Goal: Information Seeking & Learning: Learn about a topic

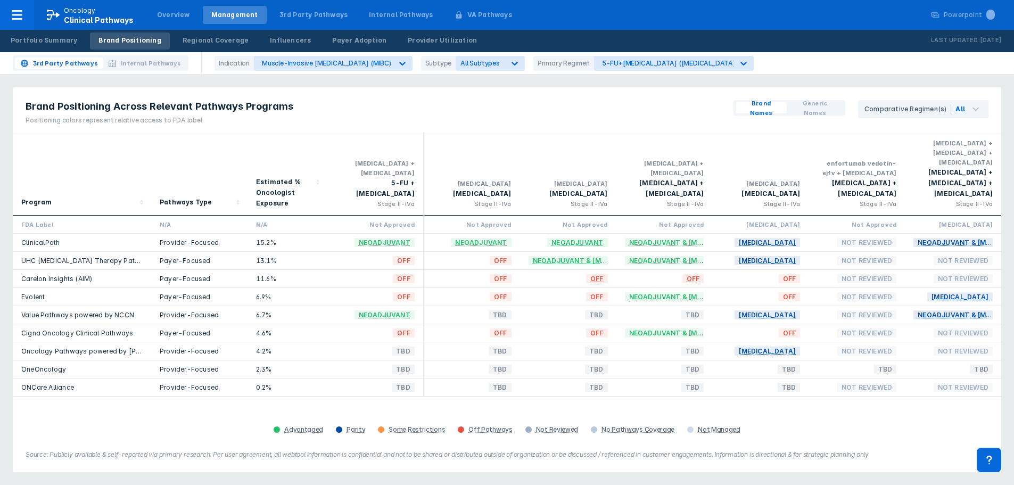
scroll to position [53, 0]
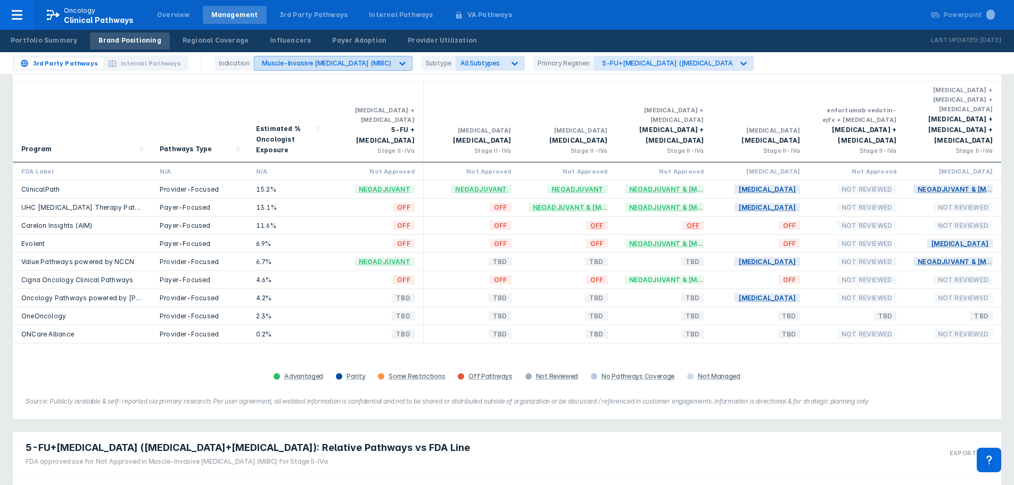
click at [376, 64] on div "Muscle-Invasive Bladder Cancer (MIBC)" at bounding box center [326, 63] width 129 height 8
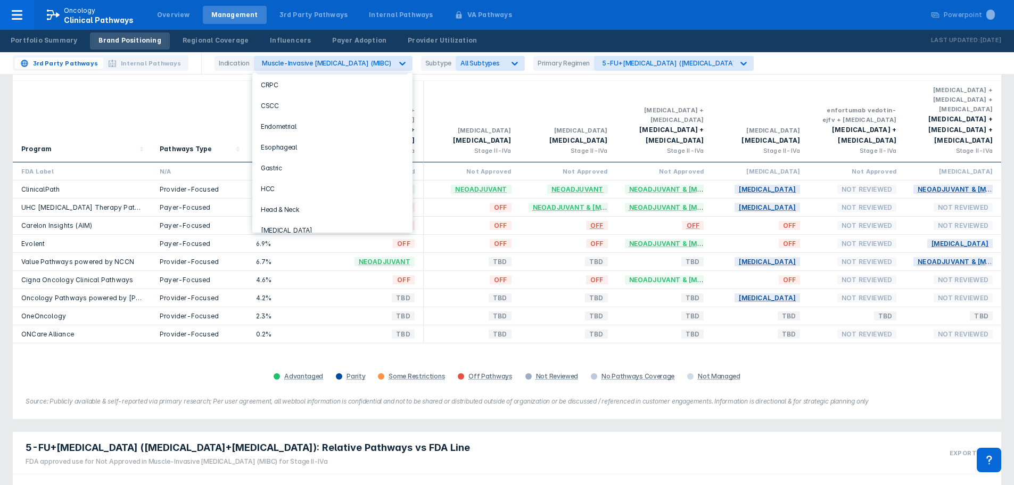
scroll to position [160, 0]
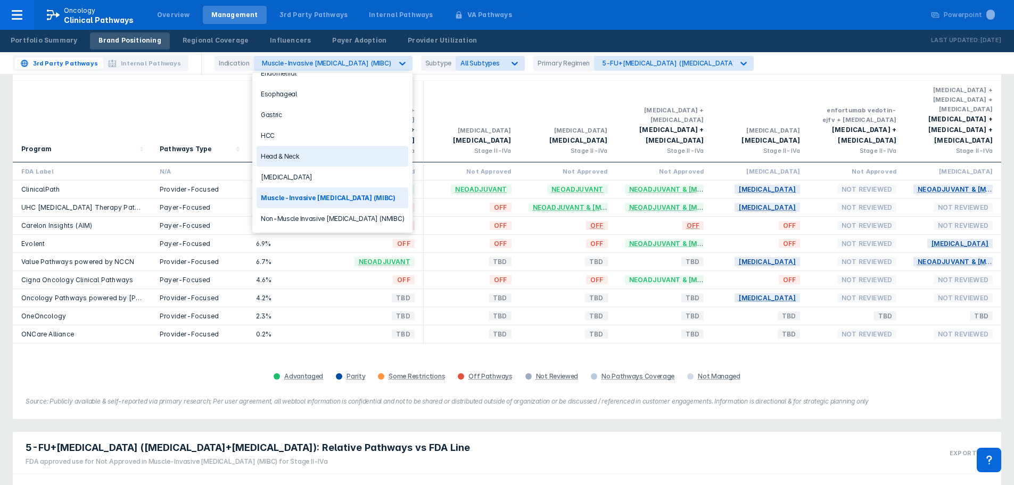
click at [297, 153] on div "Head & Neck" at bounding box center [333, 156] width 152 height 21
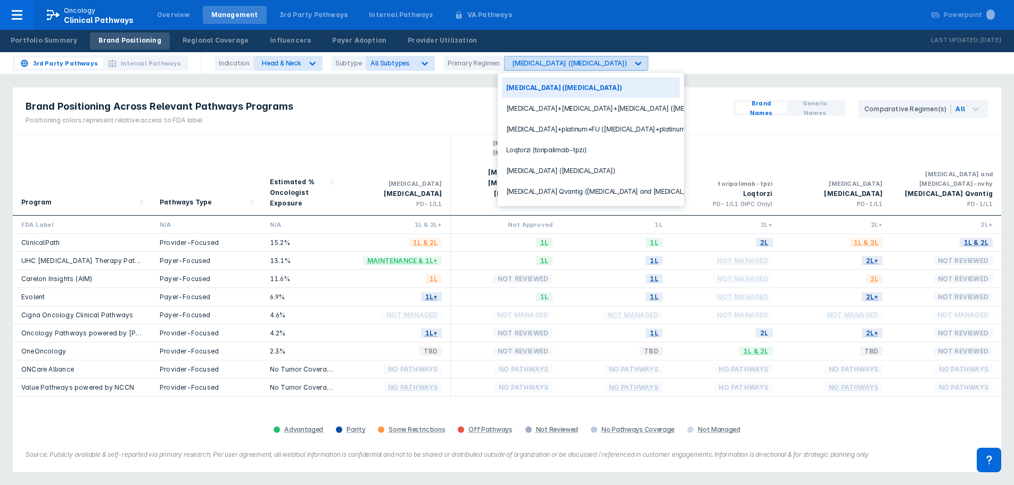
click at [633, 61] on icon at bounding box center [638, 63] width 11 height 11
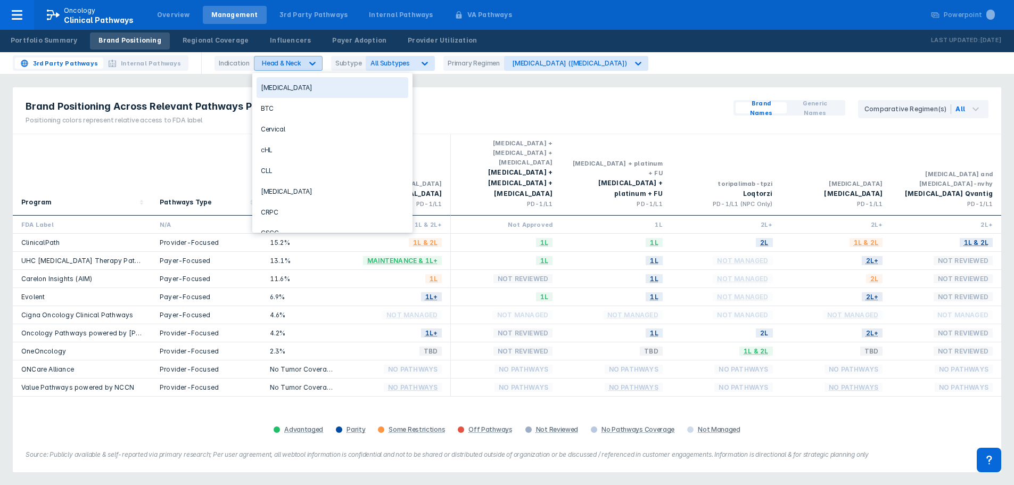
click at [300, 62] on div "Head & Neck" at bounding box center [279, 63] width 48 height 14
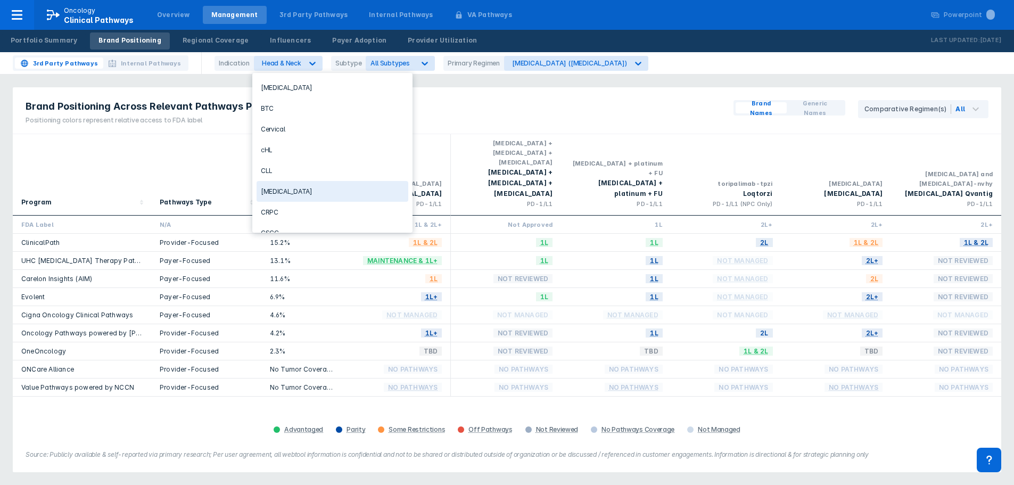
click at [311, 195] on div "[MEDICAL_DATA]" at bounding box center [333, 191] width 152 height 21
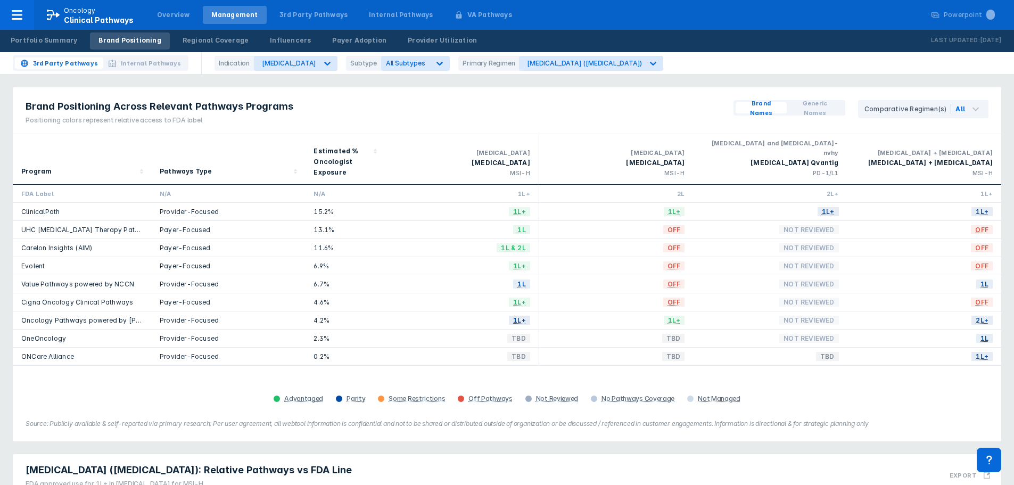
drag, startPoint x: 962, startPoint y: 385, endPoint x: 957, endPoint y: 382, distance: 6.1
click at [962, 391] on div "Advantaged Parity Some Restrictions Off Pathways Not Reviewed No Pathways Cover…" at bounding box center [507, 398] width 976 height 15
click at [650, 63] on icon at bounding box center [653, 64] width 6 height 4
click at [715, 87] on div "Brand Positioning Across Relevant Pathways Programs Positioning colors represen…" at bounding box center [507, 110] width 989 height 47
click at [441, 63] on div at bounding box center [439, 63] width 19 height 19
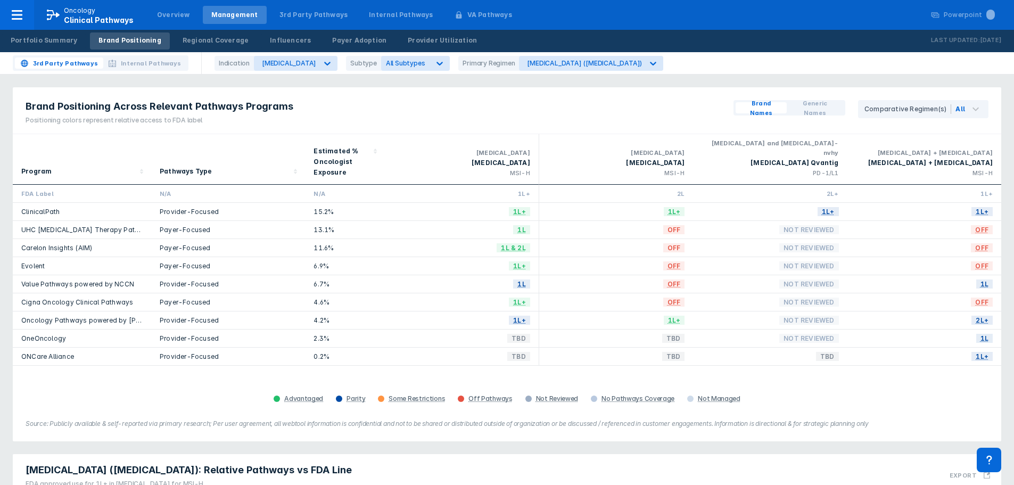
click at [531, 117] on div "Brand Positioning Across Relevant Pathways Programs Positioning colors represen…" at bounding box center [507, 110] width 989 height 47
click at [422, 55] on div "3rd Party Pathways Internal Pathways Indication Colorectal Cancer Subtype All S…" at bounding box center [507, 63] width 1014 height 22
click at [424, 57] on div "All Subtypes" at bounding box center [415, 63] width 69 height 15
click at [467, 96] on div "Brand Positioning Across Relevant Pathways Programs Positioning colors represen…" at bounding box center [507, 110] width 989 height 47
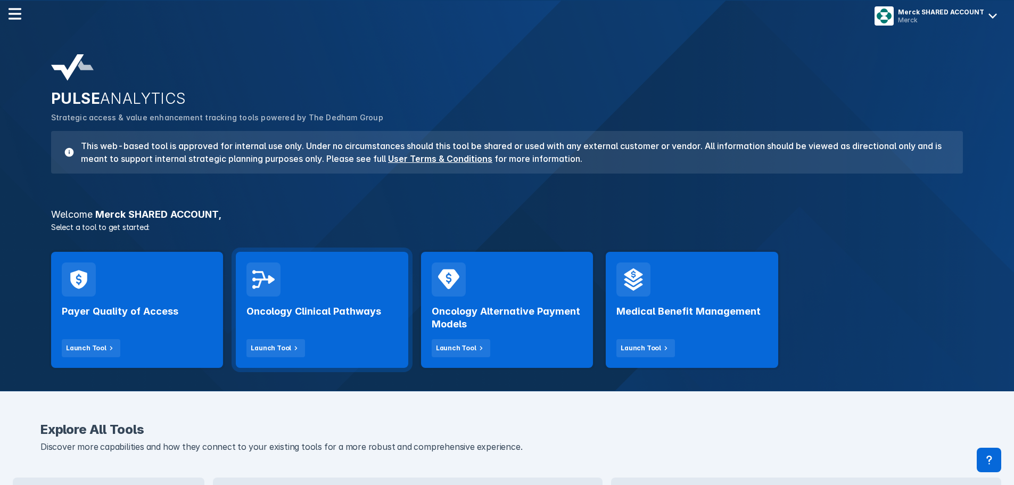
click at [349, 324] on div "Oncology Clinical Pathways Launch Tool" at bounding box center [322, 327] width 151 height 61
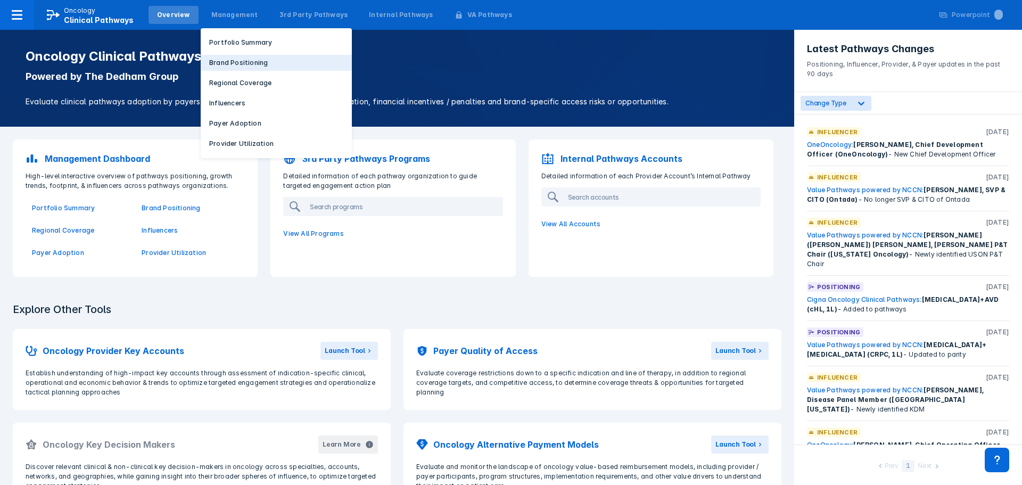
click at [234, 56] on button "Brand Positioning" at bounding box center [276, 63] width 151 height 16
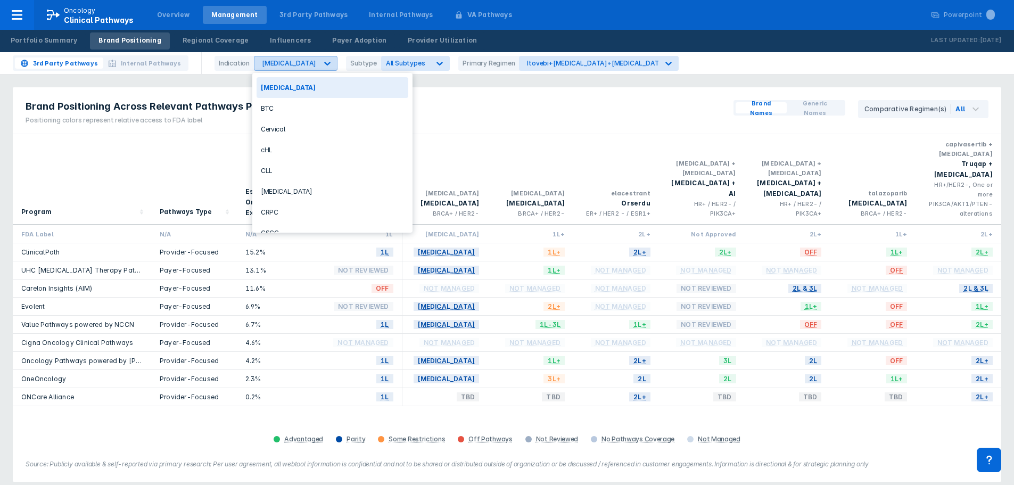
click at [304, 68] on div "Breast Cancer" at bounding box center [286, 63] width 63 height 14
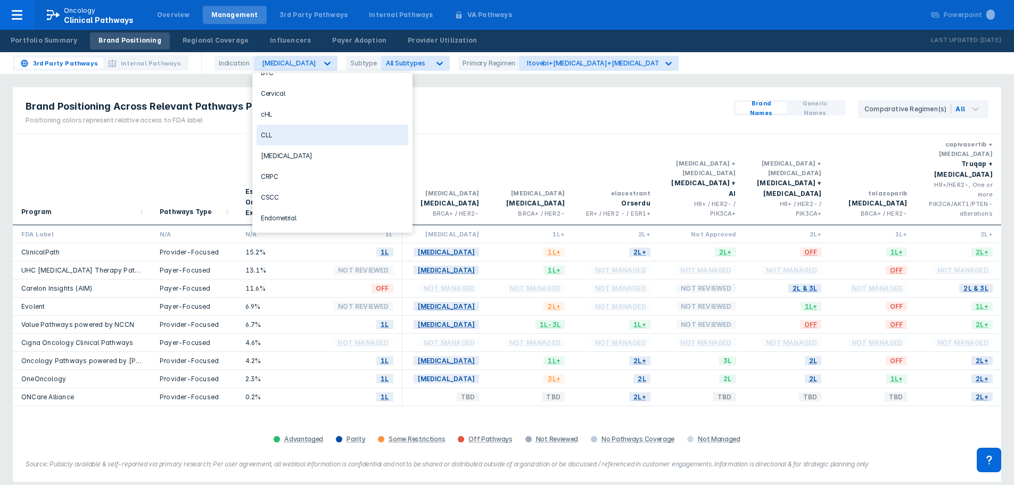
scroll to position [53, 0]
click at [322, 143] on div "Colorectal Cancer" at bounding box center [333, 138] width 152 height 21
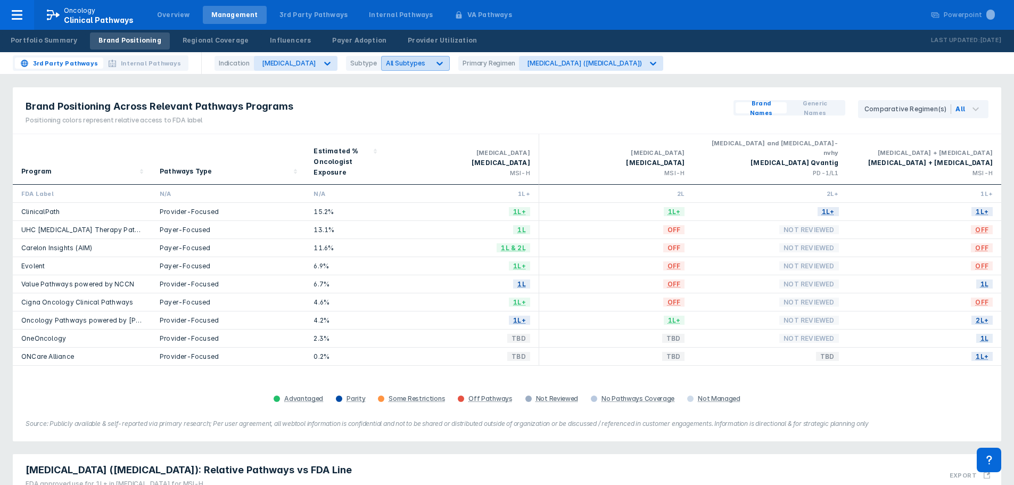
click at [430, 62] on div at bounding box center [439, 63] width 19 height 19
click at [437, 63] on icon at bounding box center [440, 64] width 6 height 4
click at [596, 103] on div "Brand Positioning Across Relevant Pathways Programs Positioning colors represen…" at bounding box center [507, 110] width 989 height 47
click at [648, 59] on icon at bounding box center [653, 63] width 11 height 11
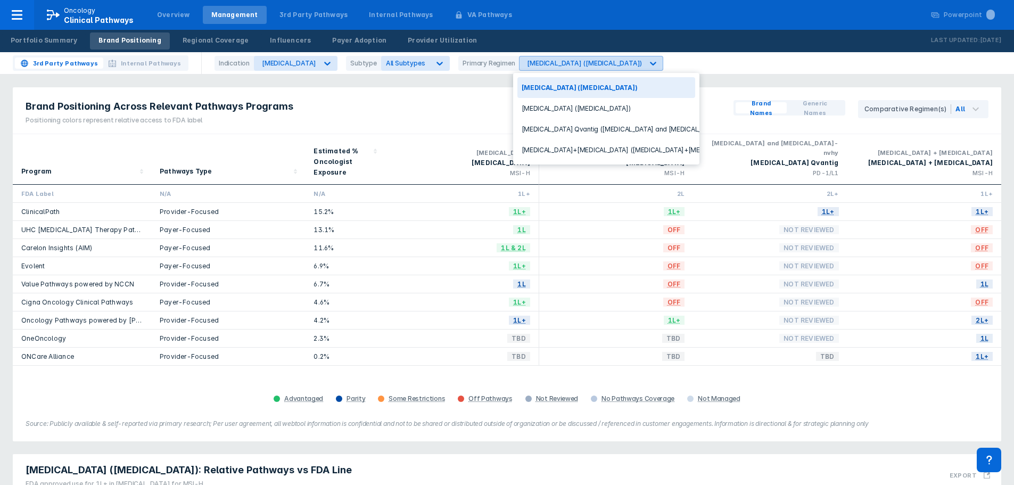
click at [648, 59] on icon at bounding box center [653, 63] width 11 height 11
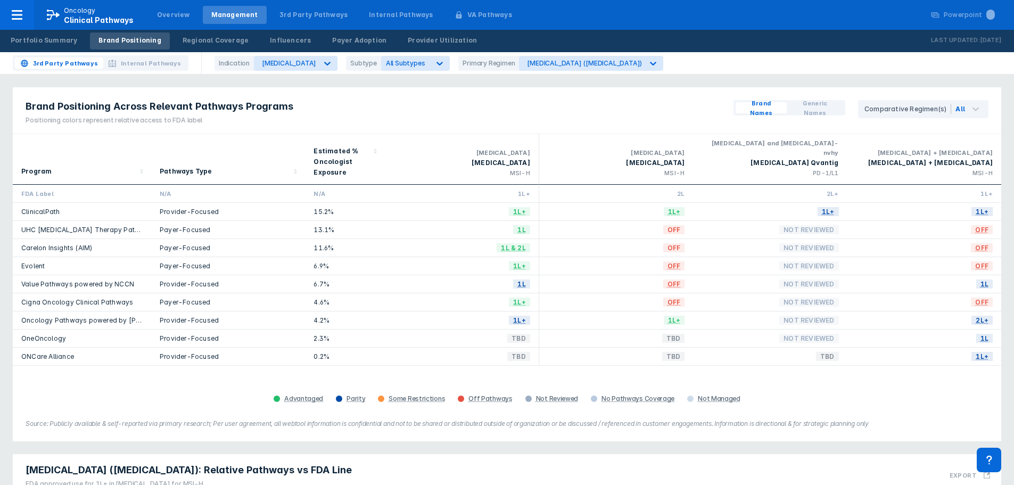
click at [677, 98] on div "Brand Positioning Across Relevant Pathways Programs Positioning colors represen…" at bounding box center [507, 110] width 989 height 47
click at [319, 61] on div at bounding box center [327, 63] width 19 height 19
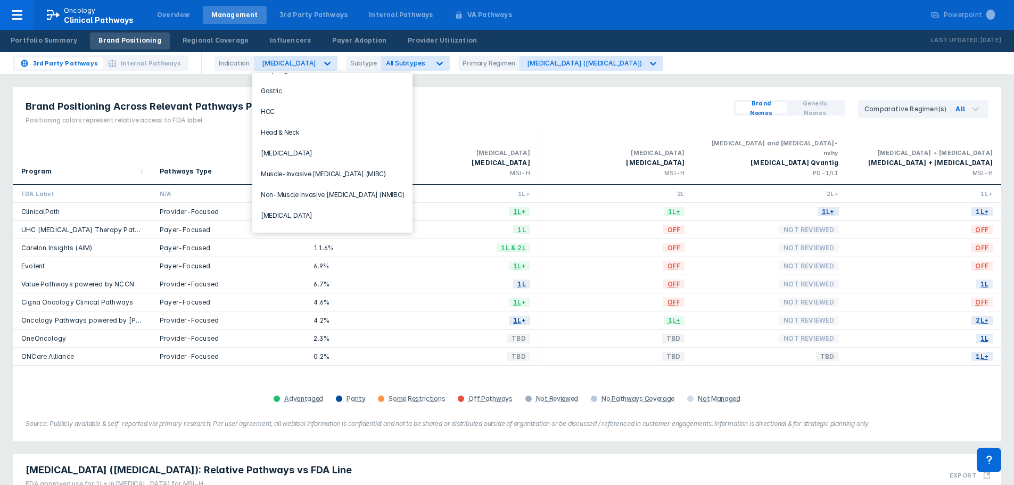
scroll to position [213, 0]
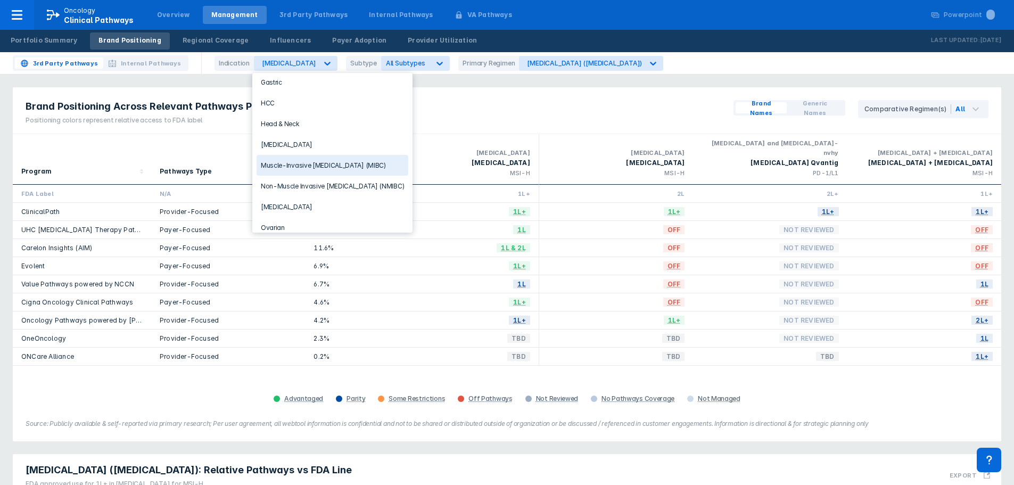
click at [317, 166] on div "Muscle-Invasive Bladder Cancer (MIBC)" at bounding box center [333, 165] width 152 height 21
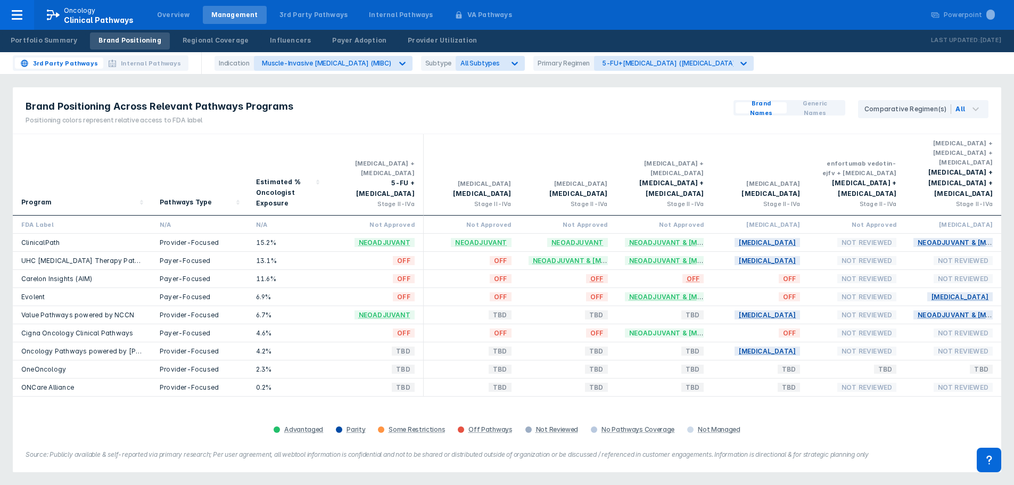
click at [649, 124] on div "Brand Positioning Across Relevant Pathways Programs Positioning colors represen…" at bounding box center [507, 110] width 989 height 47
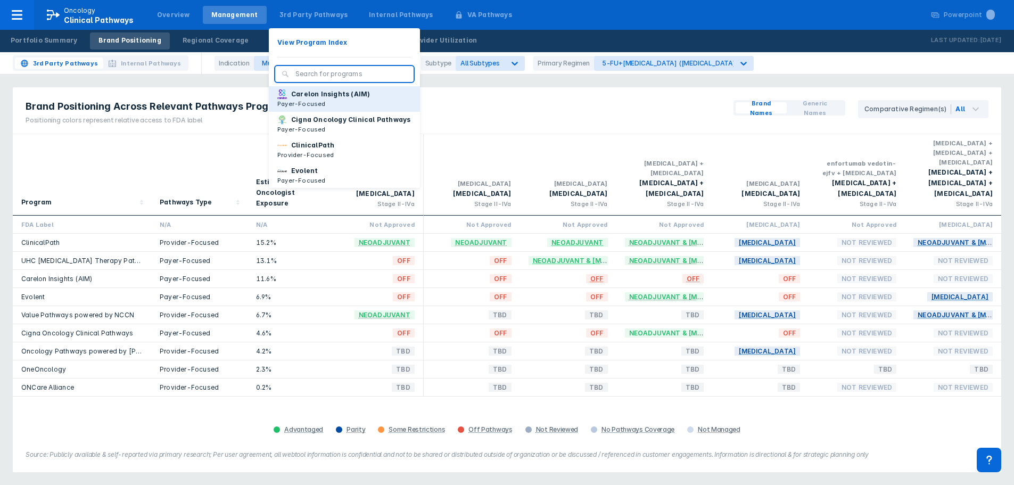
click at [327, 94] on p "Carelon Insights (AIM)" at bounding box center [330, 94] width 79 height 10
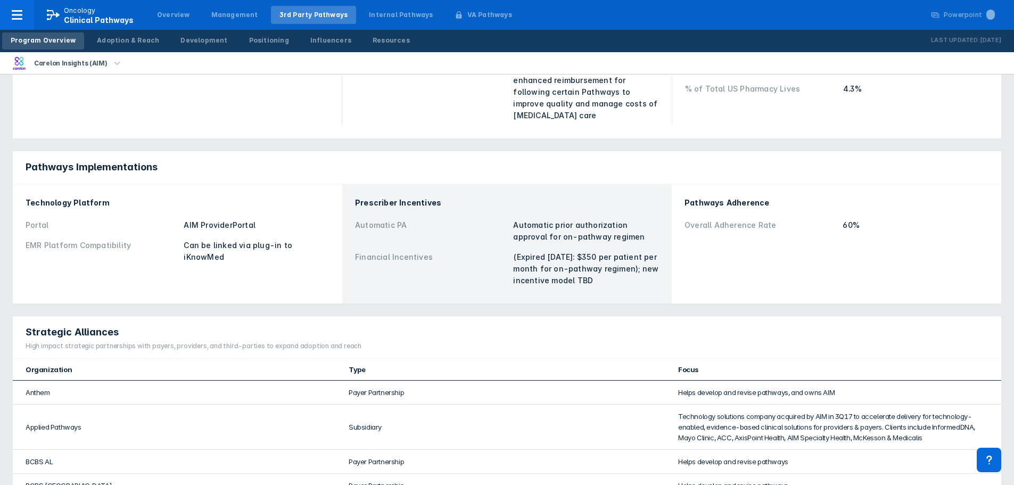
scroll to position [106, 0]
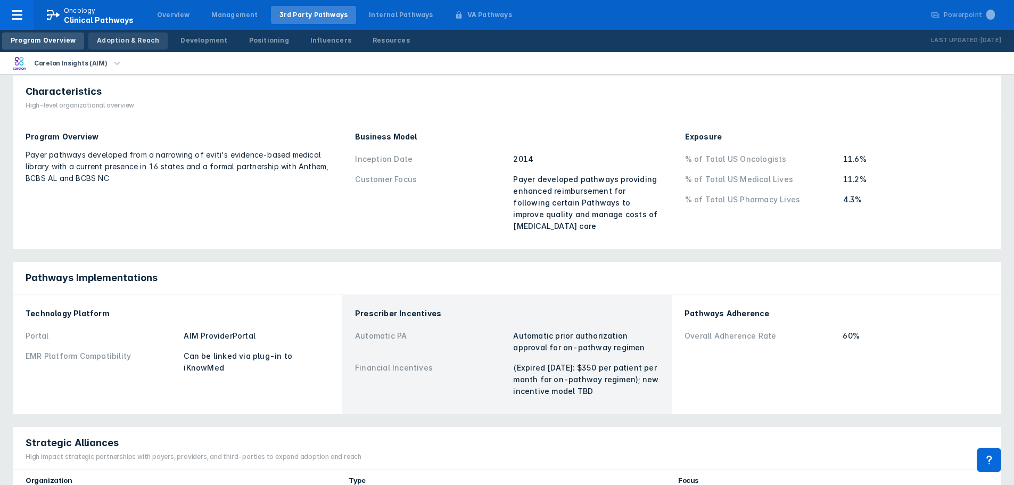
click at [141, 35] on link "Adoption & Reach" at bounding box center [127, 40] width 79 height 17
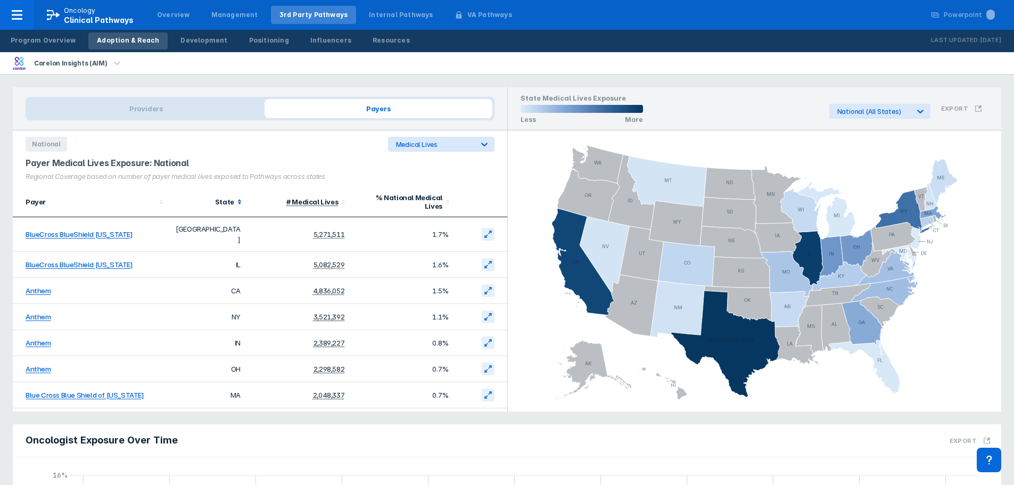
click at [219, 198] on div "State" at bounding box center [204, 202] width 59 height 9
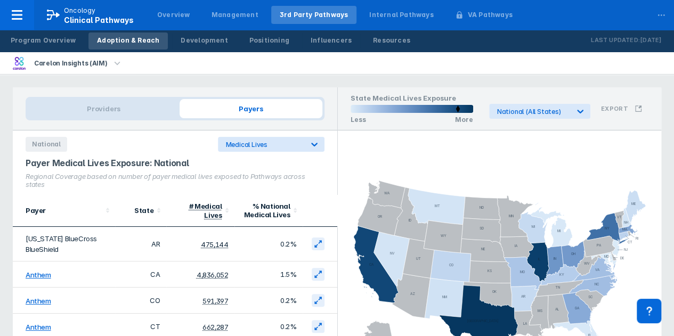
scroll to position [53, 0]
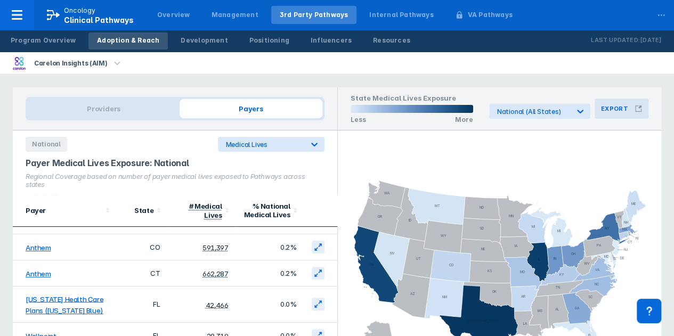
click at [627, 112] on button "Export" at bounding box center [621, 109] width 54 height 20
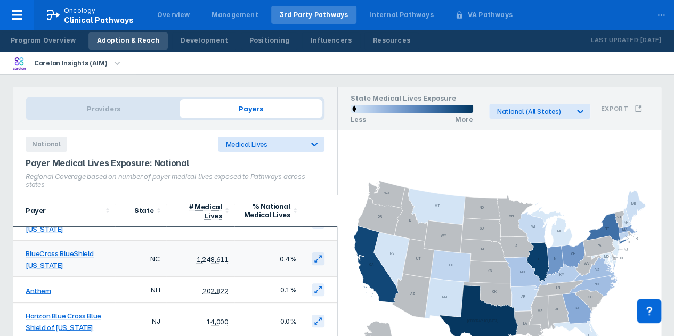
scroll to position [479, 0]
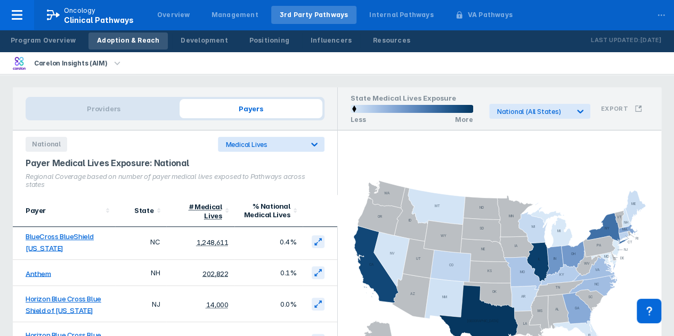
click at [112, 66] on icon "button" at bounding box center [117, 64] width 12 height 12
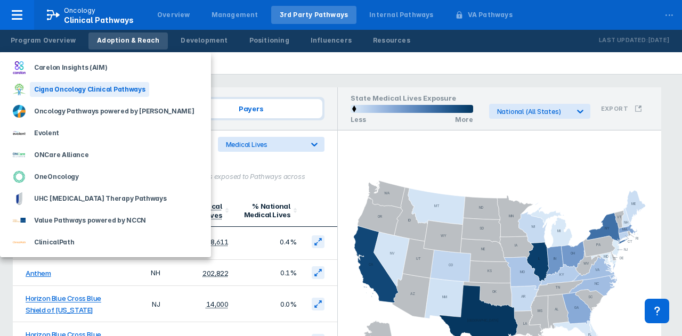
click at [86, 90] on div "Cigna Oncology Clinical Pathways" at bounding box center [89, 89] width 119 height 15
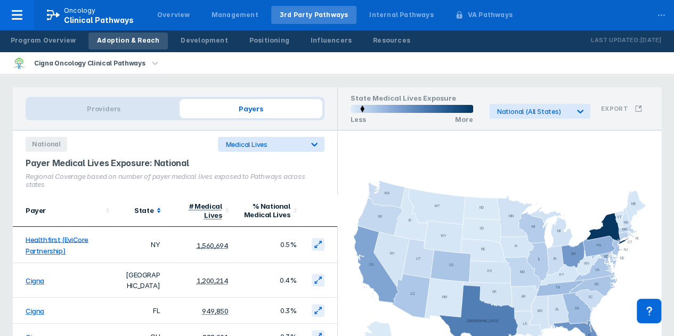
click at [138, 211] on div "State" at bounding box center [137, 210] width 32 height 9
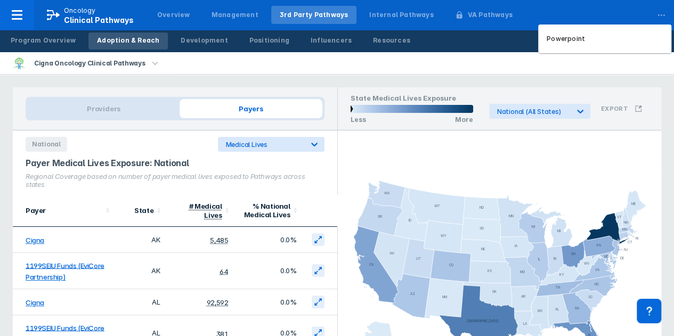
click at [657, 14] on div "..." at bounding box center [660, 13] width 21 height 22
click at [659, 13] on div "..." at bounding box center [660, 13] width 21 height 22
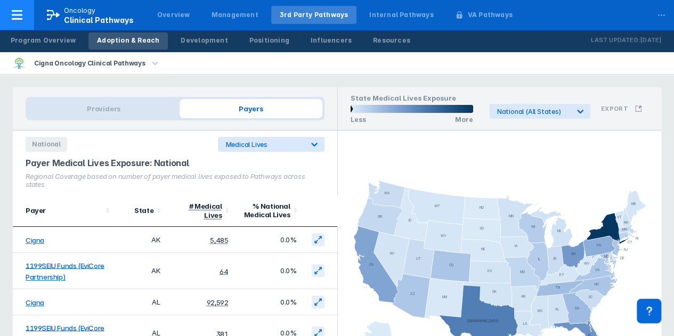
click at [18, 17] on icon at bounding box center [17, 15] width 13 height 13
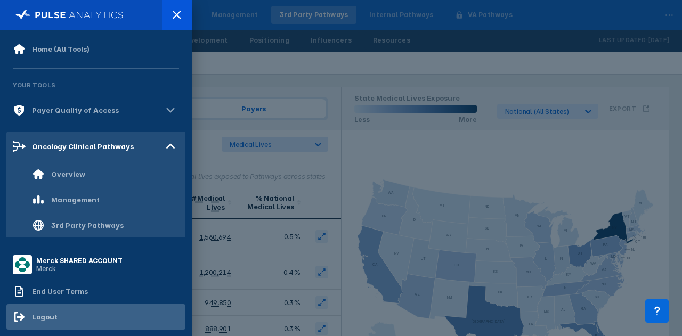
click at [37, 313] on div "Logout" at bounding box center [45, 317] width 26 height 9
